Goal: Task Accomplishment & Management: Manage account settings

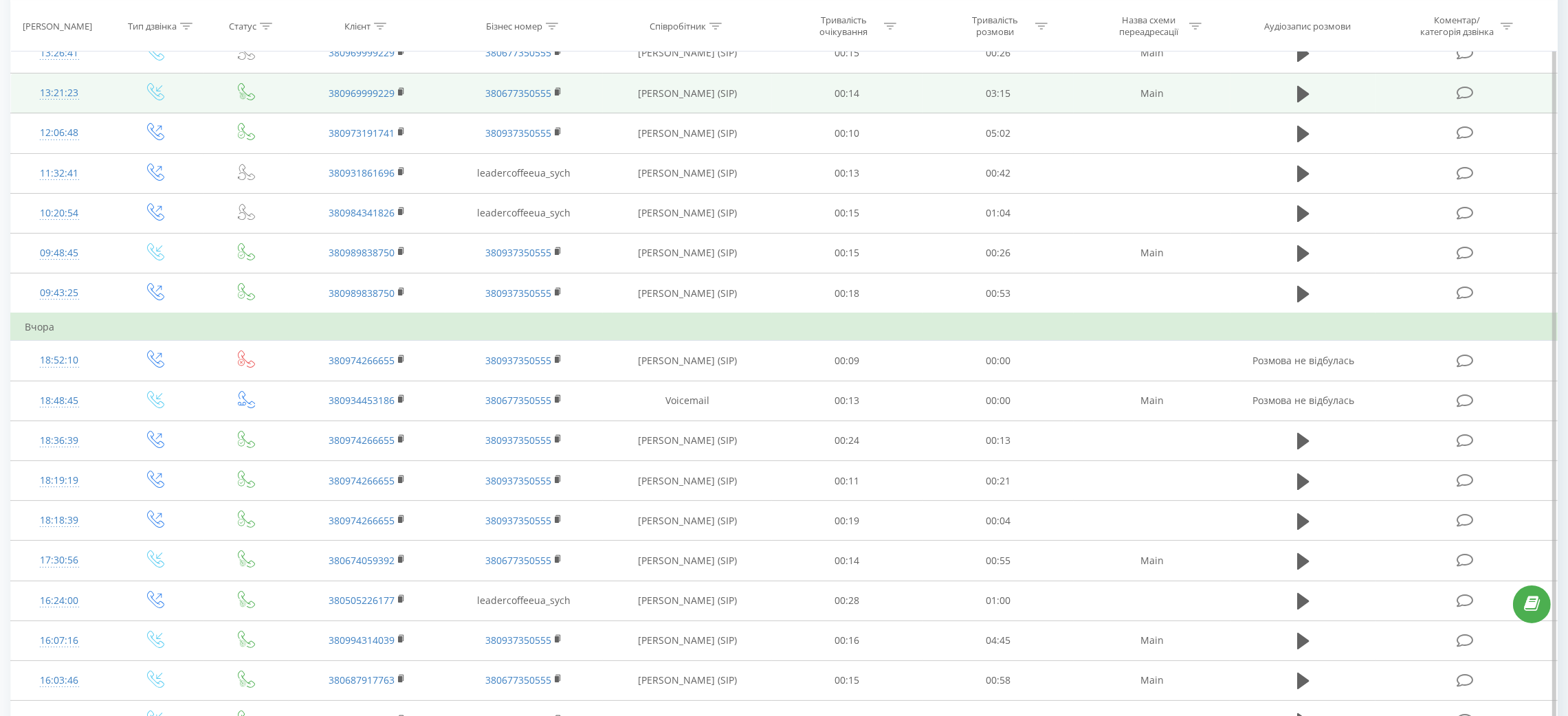
scroll to position [309, 0]
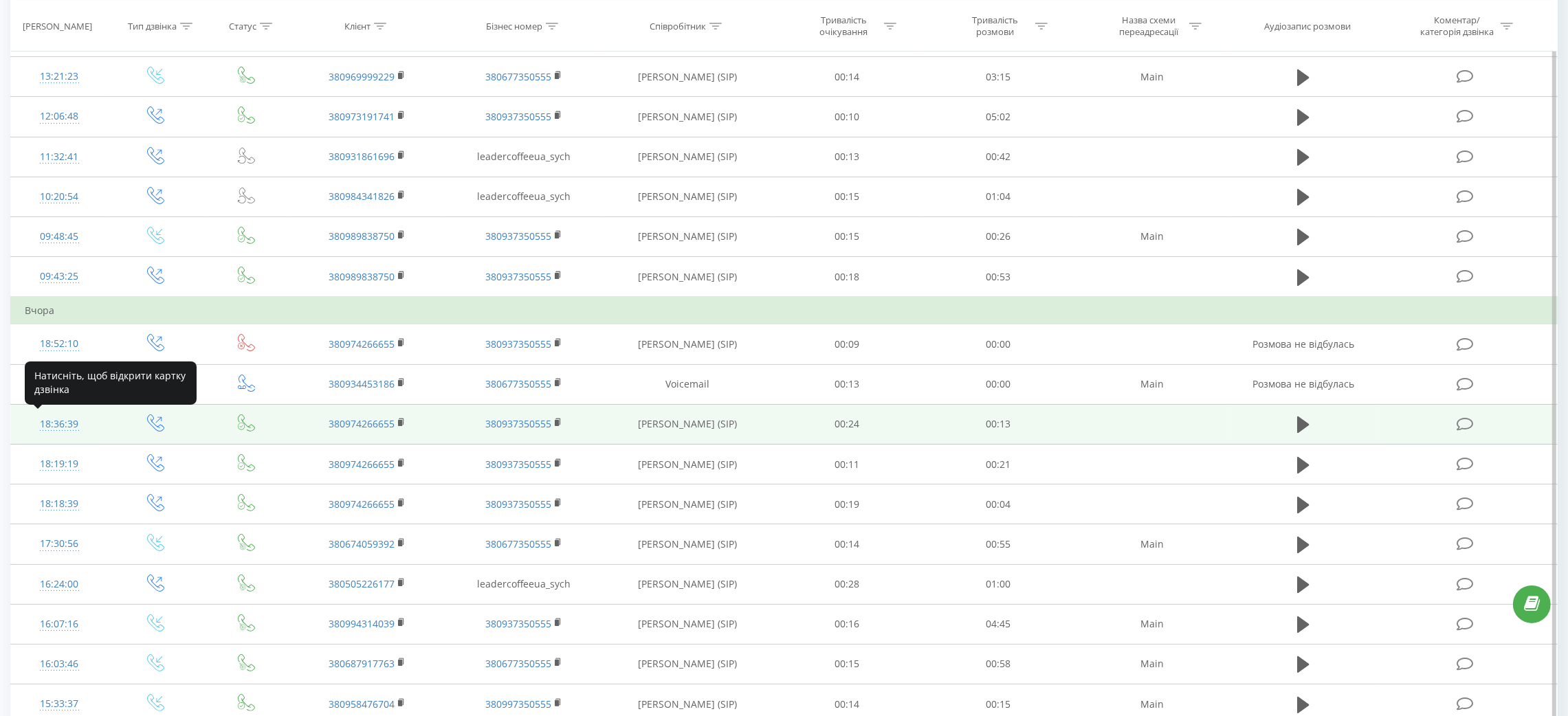
click at [67, 421] on div "18:36:39" at bounding box center [59, 424] width 69 height 27
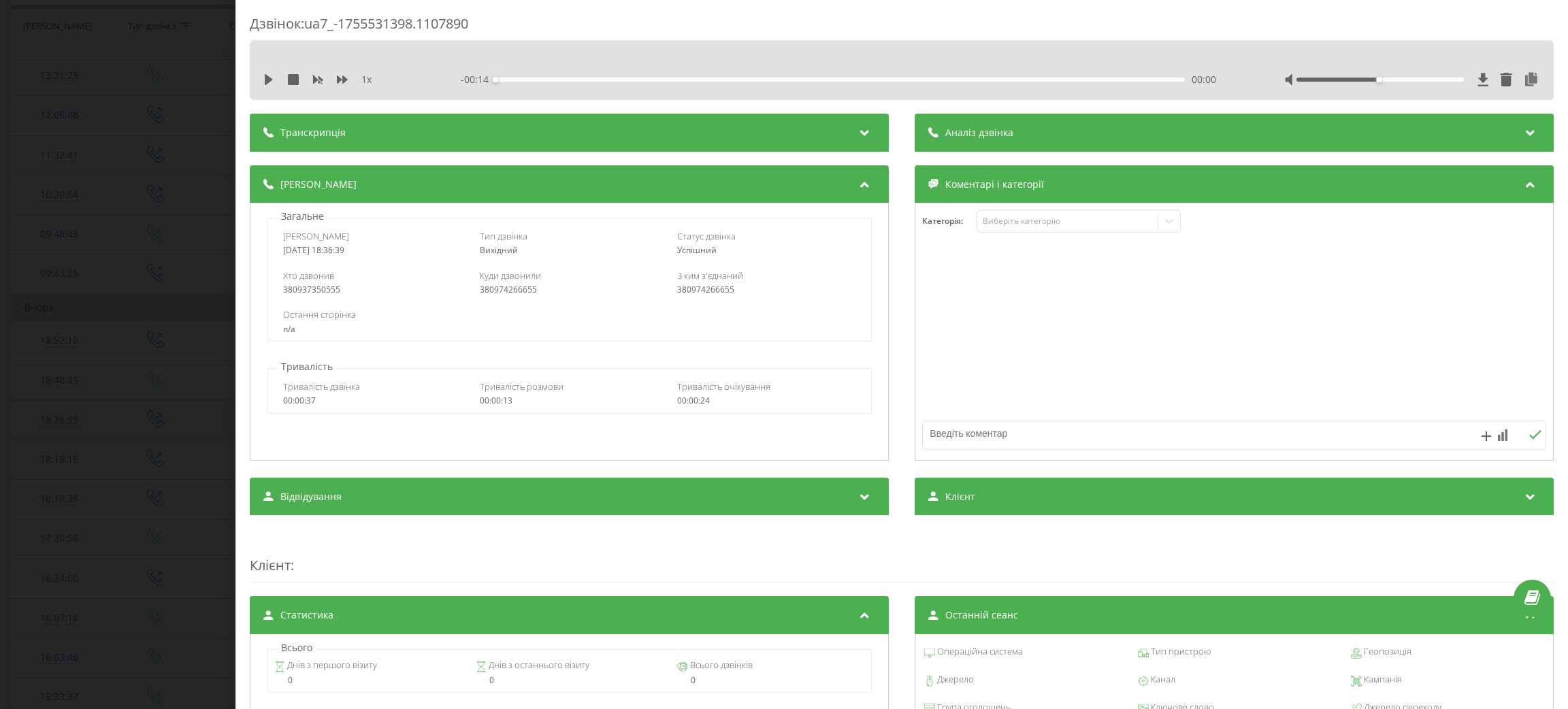
click at [66, 416] on div "Дзвінок : ua7_-1755531398.1107890 1 x - 00:14 00:00 00:00 Транскрипція Для AI-а…" at bounding box center [784, 354] width 1568 height 709
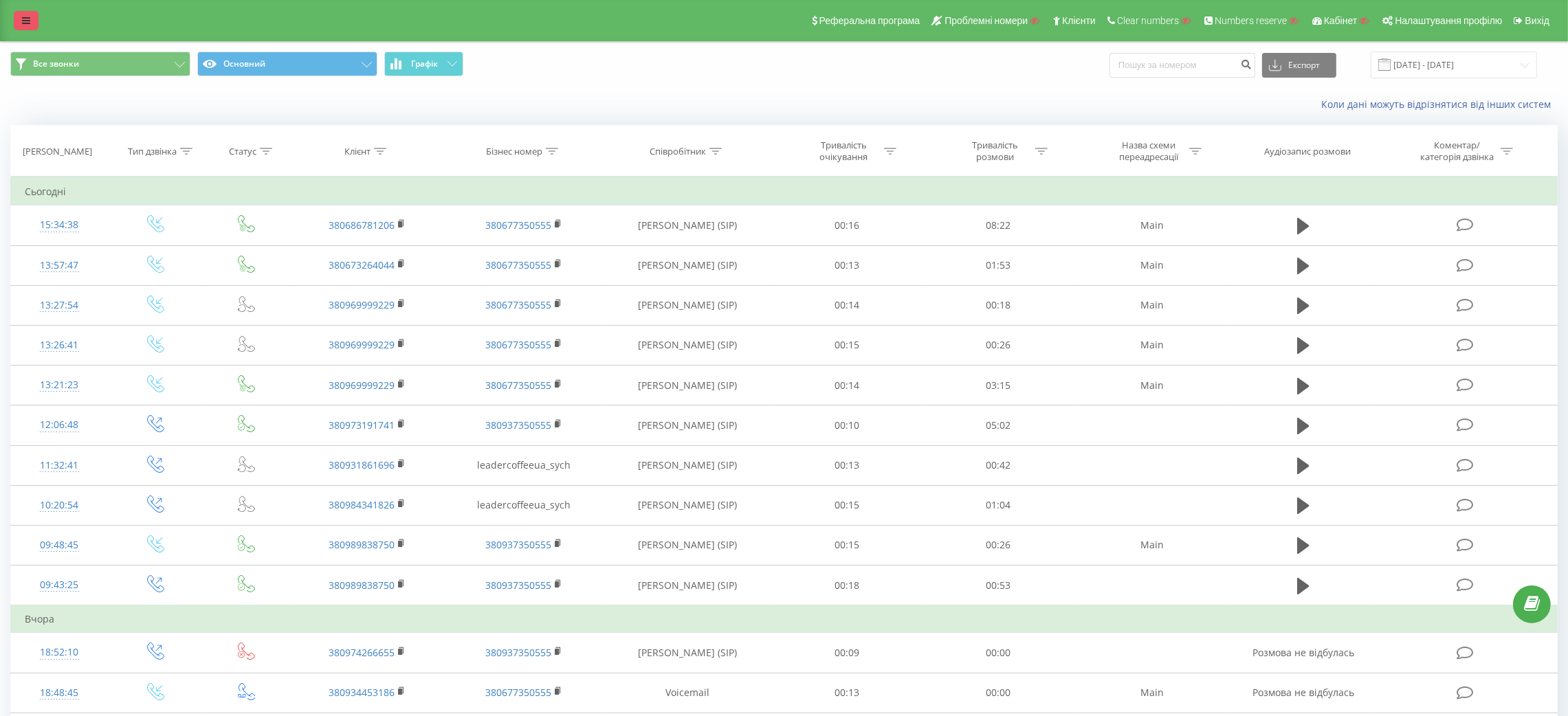
click at [29, 24] on icon at bounding box center [26, 20] width 8 height 10
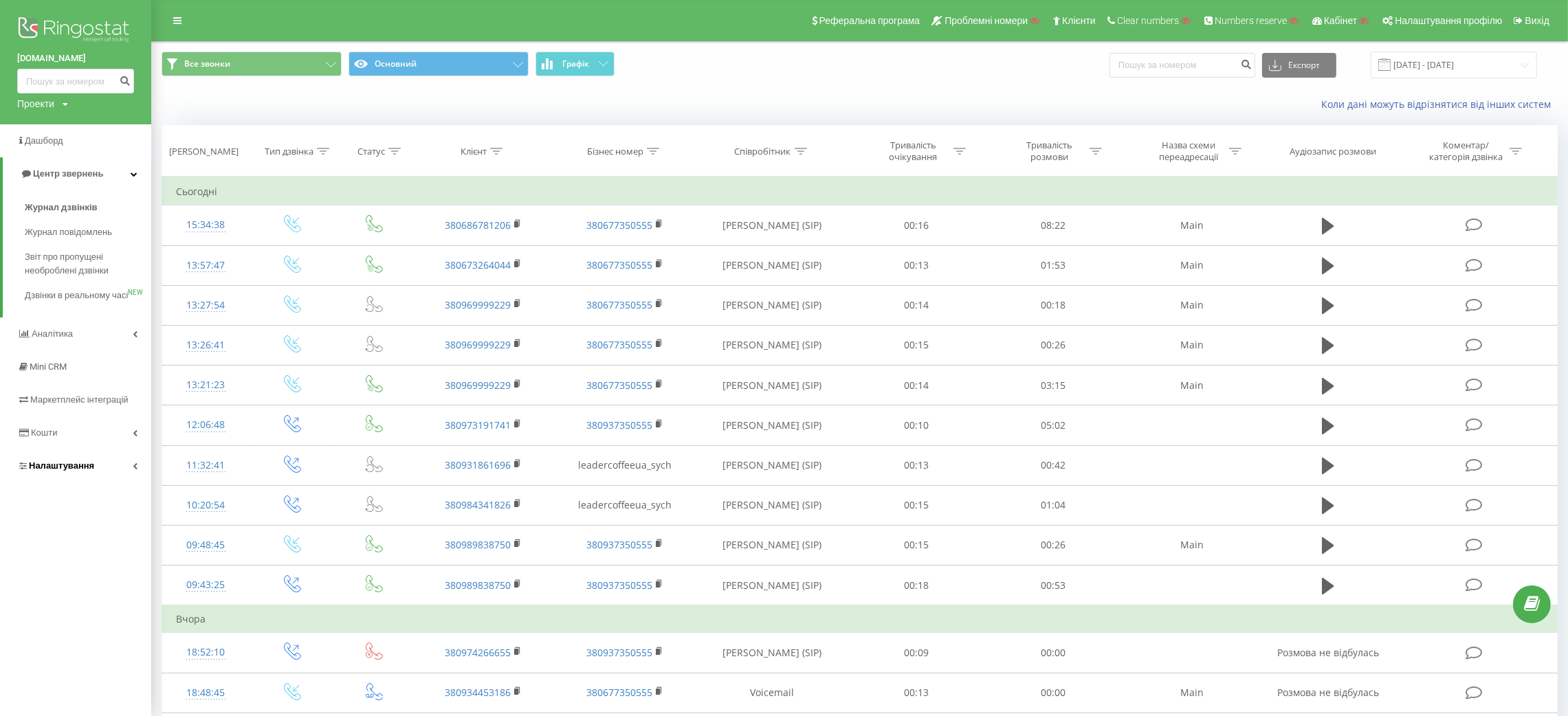
click at [78, 471] on span "Налаштування" at bounding box center [61, 466] width 65 height 10
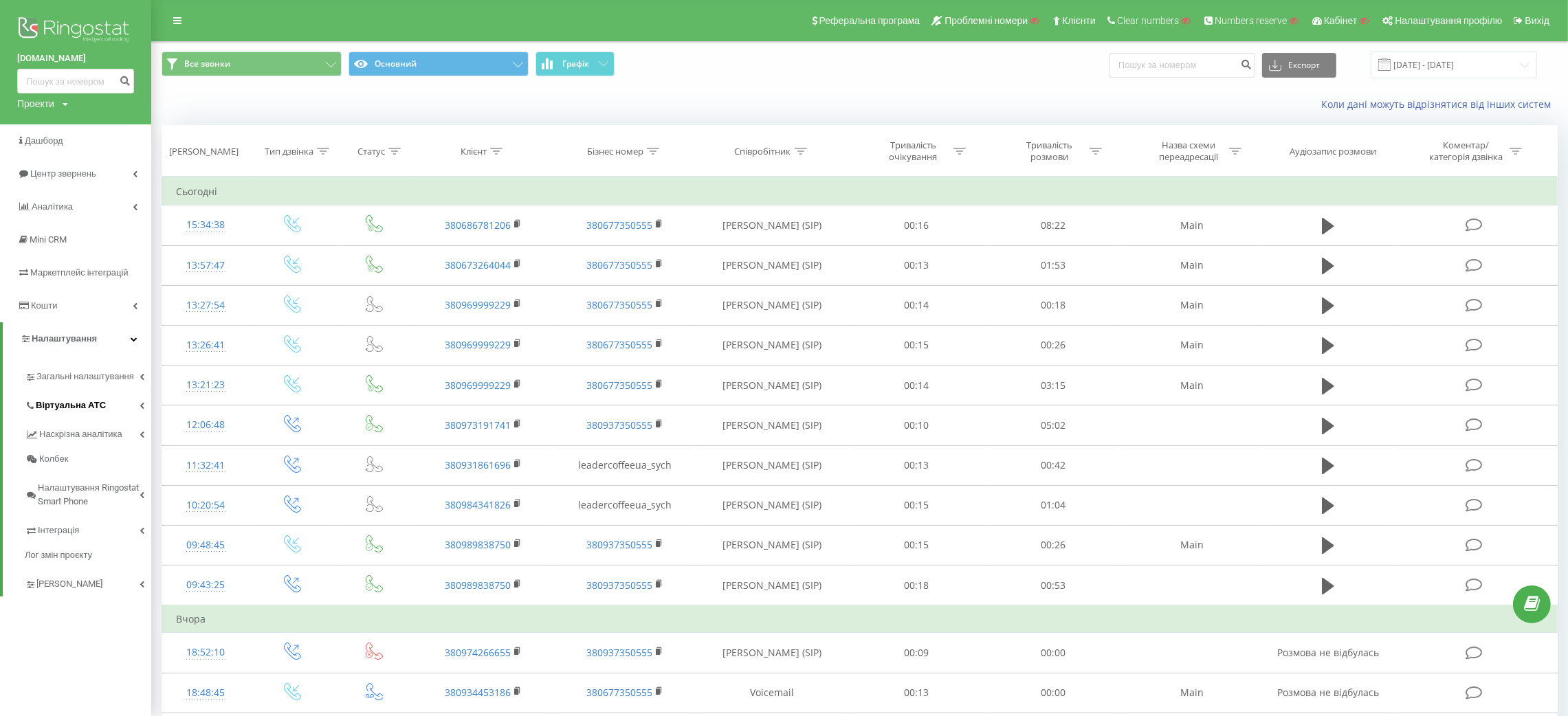
click at [80, 395] on link "Віртуальна АТС" at bounding box center [88, 403] width 127 height 29
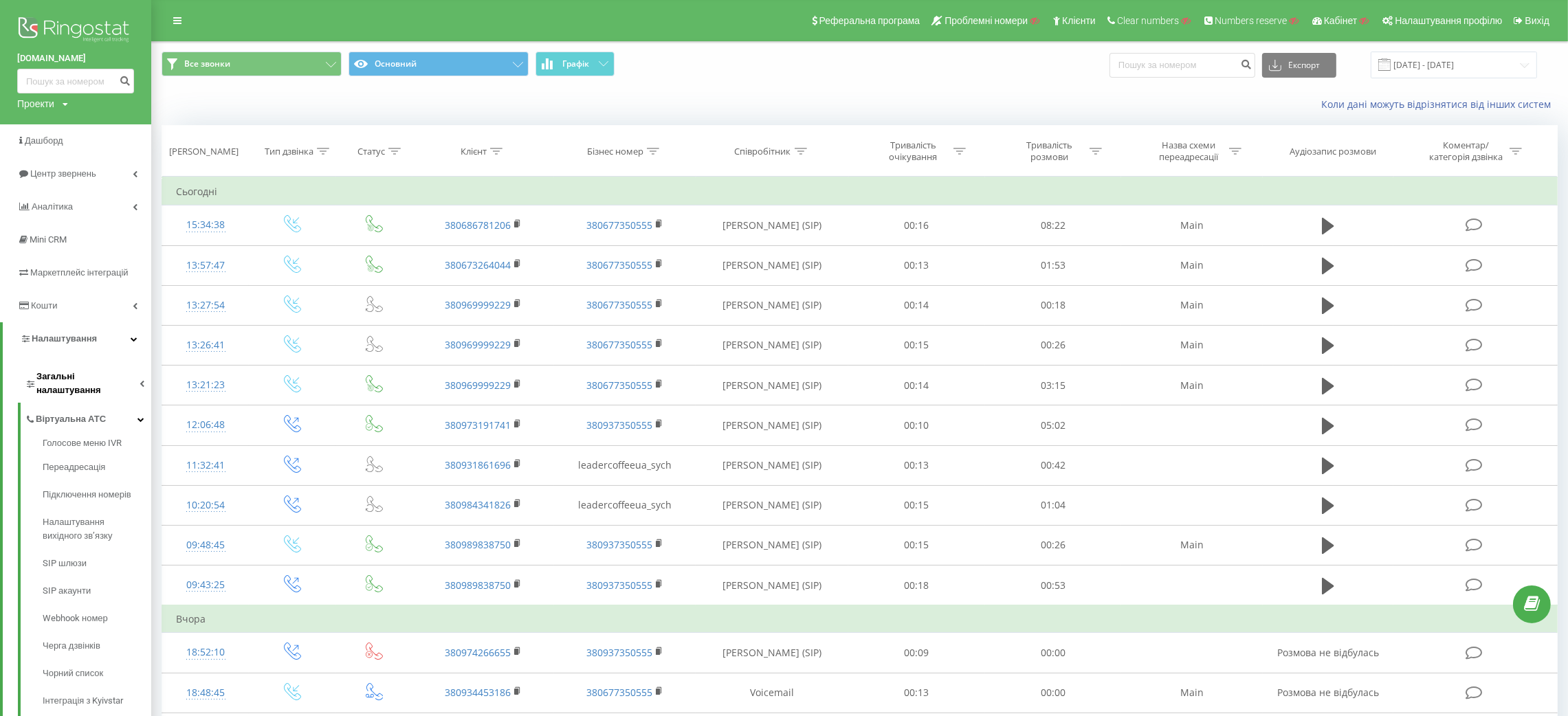
click at [98, 370] on span "Загальні налаштування" at bounding box center [88, 384] width 103 height 28
click at [74, 585] on span "Віртуальна АТС" at bounding box center [71, 592] width 70 height 14
click at [64, 586] on link "SIP акаунти" at bounding box center [97, 578] width 108 height 28
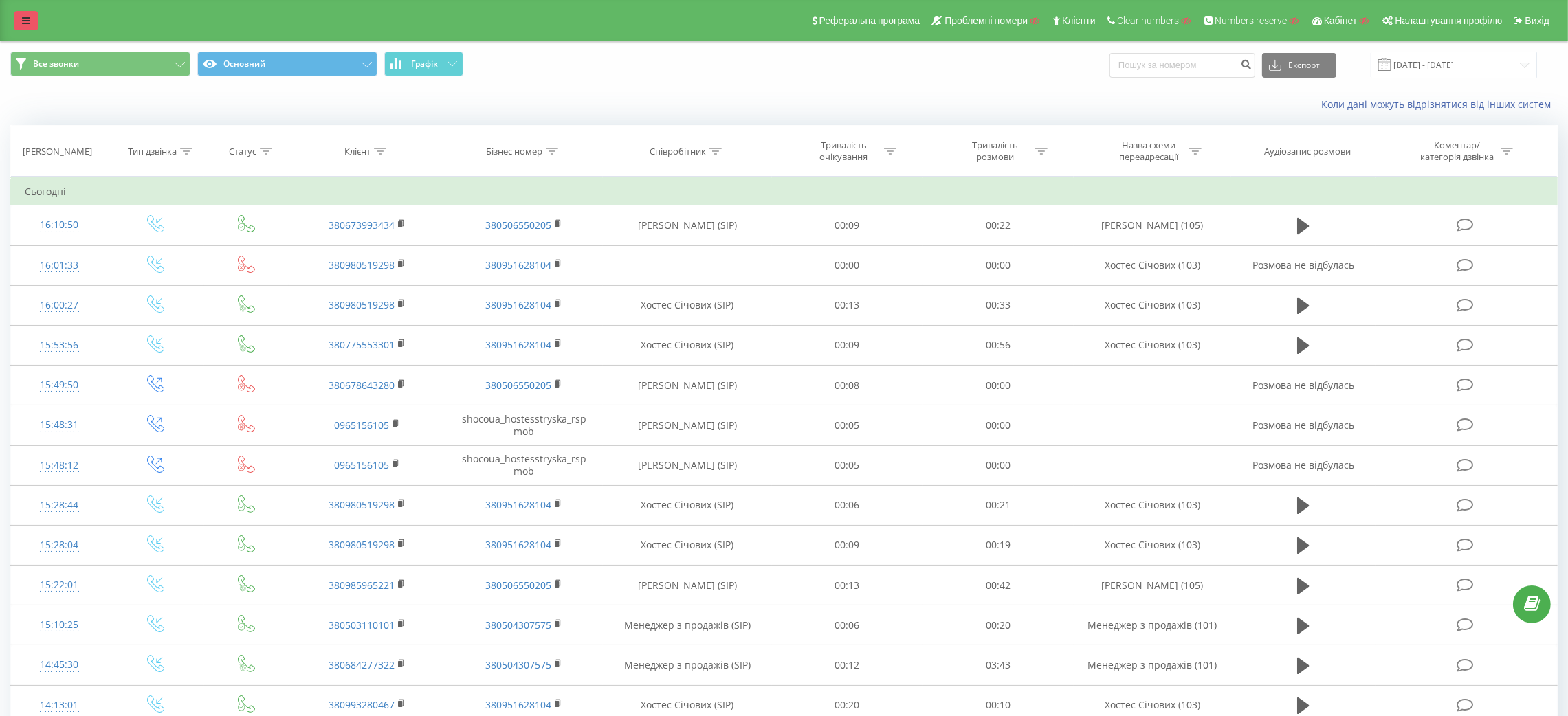
click at [18, 17] on link at bounding box center [26, 20] width 25 height 19
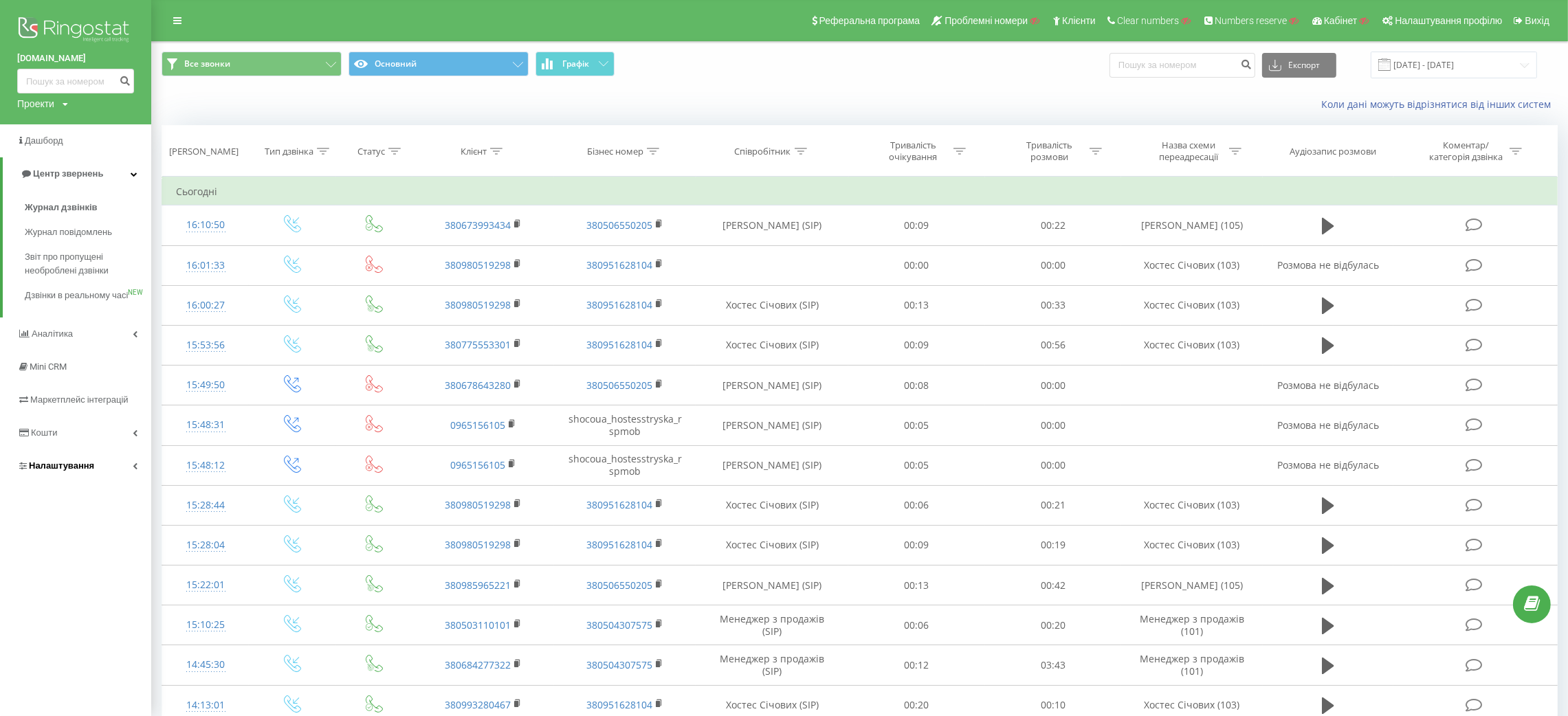
click at [87, 472] on link "Налаштування" at bounding box center [75, 466] width 151 height 33
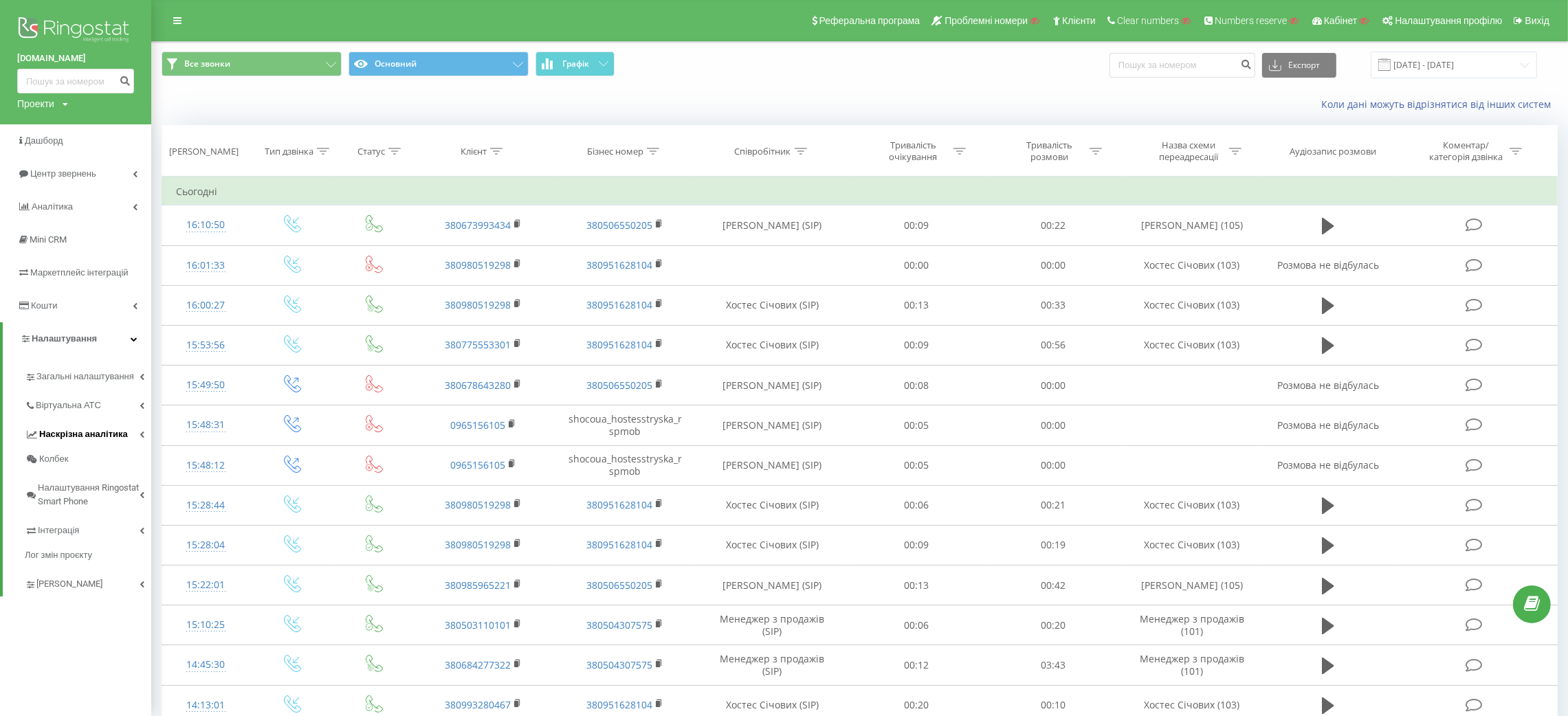
click at [82, 418] on link "Наскрізна аналітика" at bounding box center [88, 432] width 127 height 29
click at [82, 405] on span "Віртуальна АТС" at bounding box center [71, 405] width 70 height 14
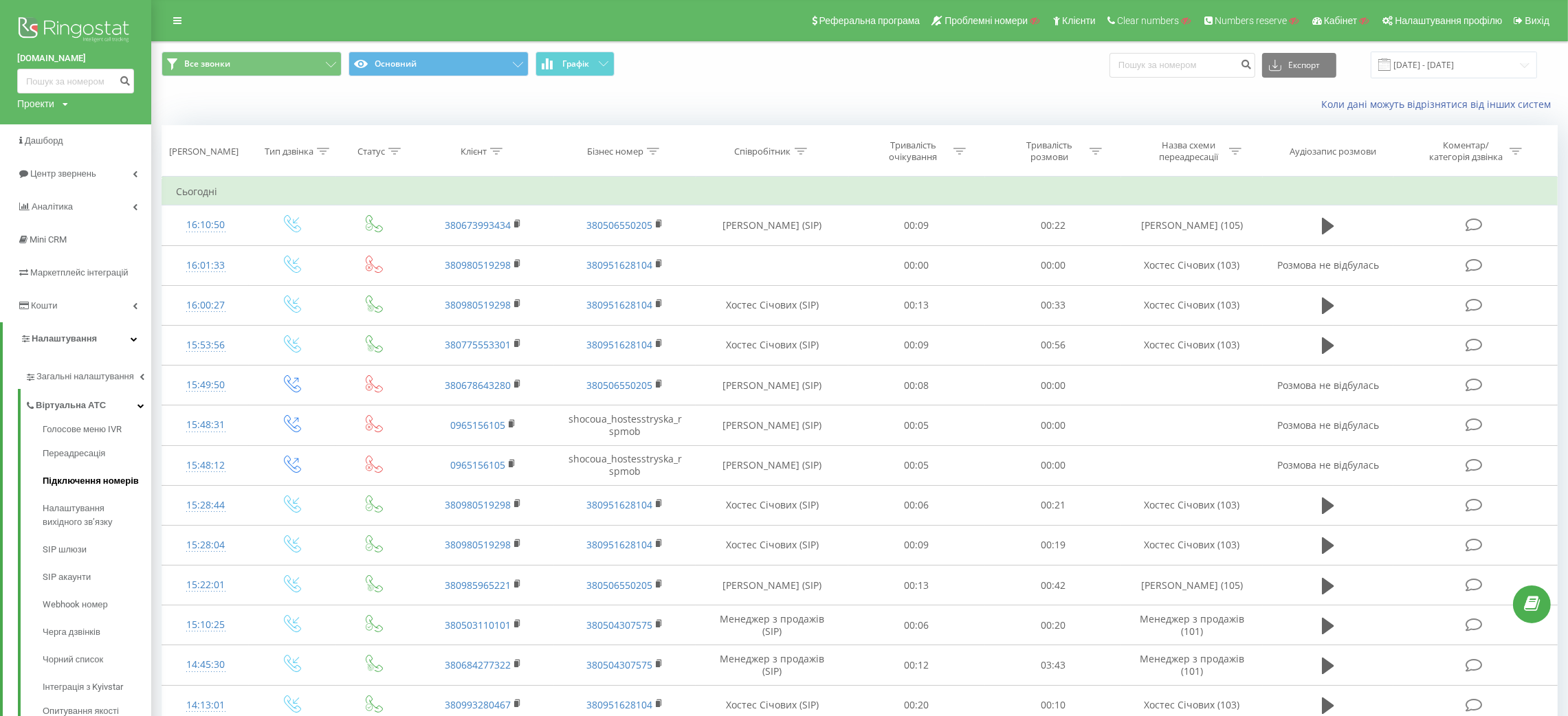
click at [84, 476] on span "Підключення номерів" at bounding box center [91, 481] width 97 height 14
